Goal: Check status: Check status

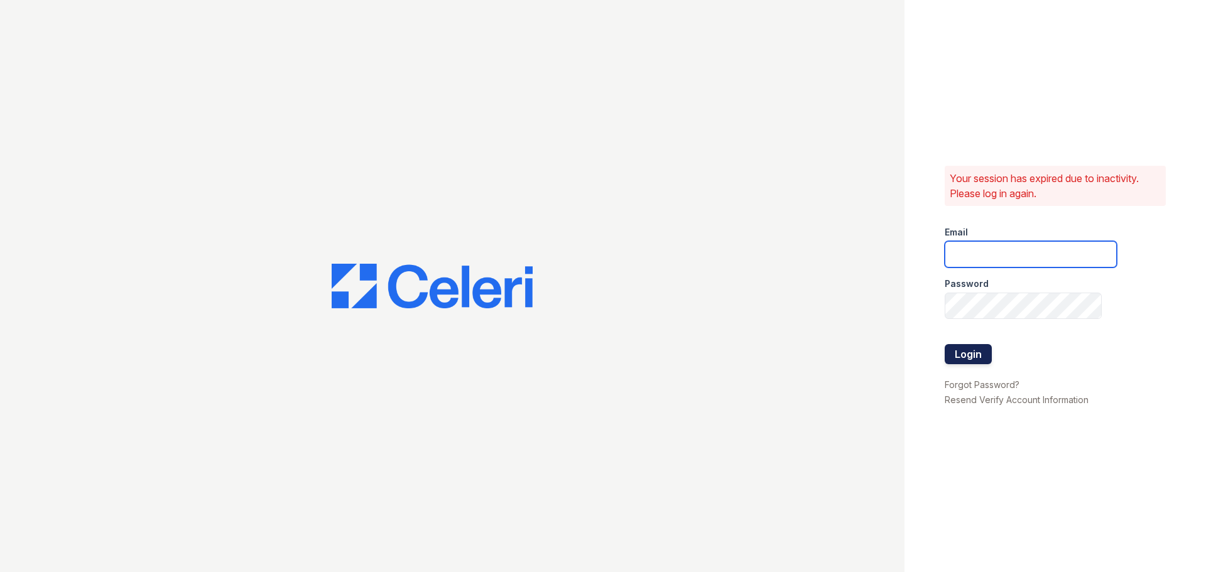
type input "arioso.pm@cafmanagement.com"
click at [976, 358] on button "Login" at bounding box center [968, 354] width 47 height 20
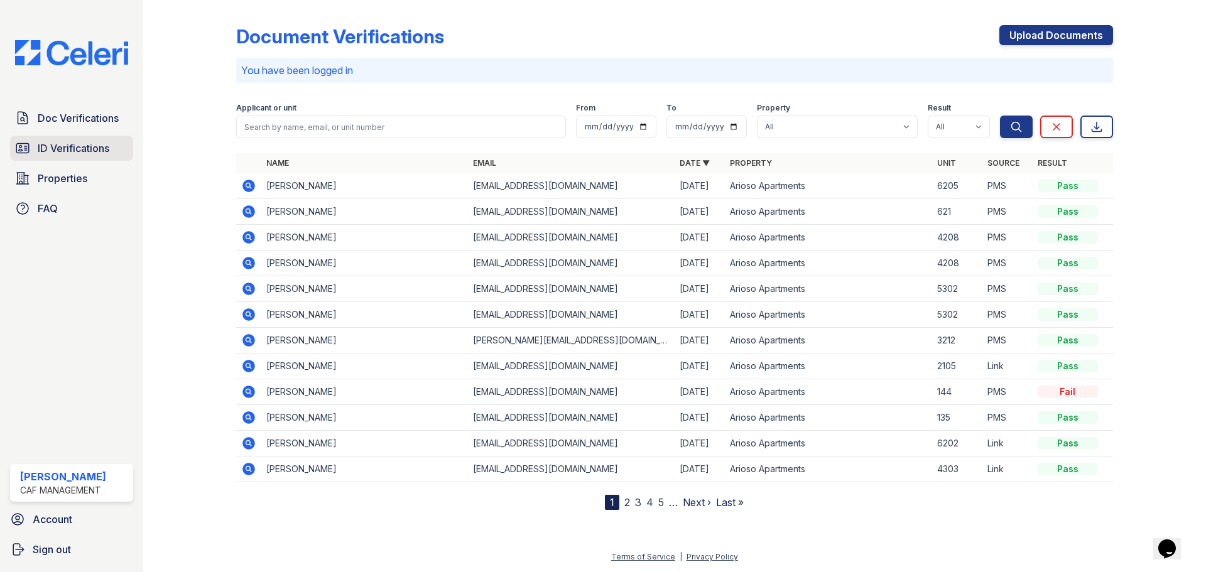
click at [104, 158] on link "ID Verifications" at bounding box center [71, 148] width 123 height 25
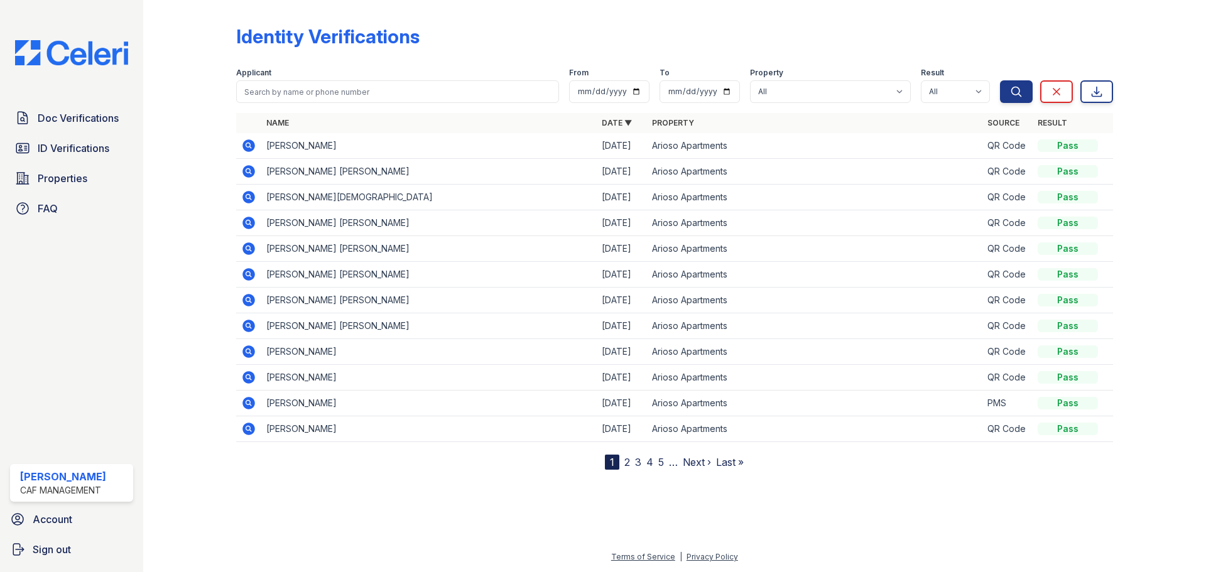
click at [251, 146] on icon at bounding box center [248, 145] width 13 height 13
